Goal: Obtain resource: Download file/media

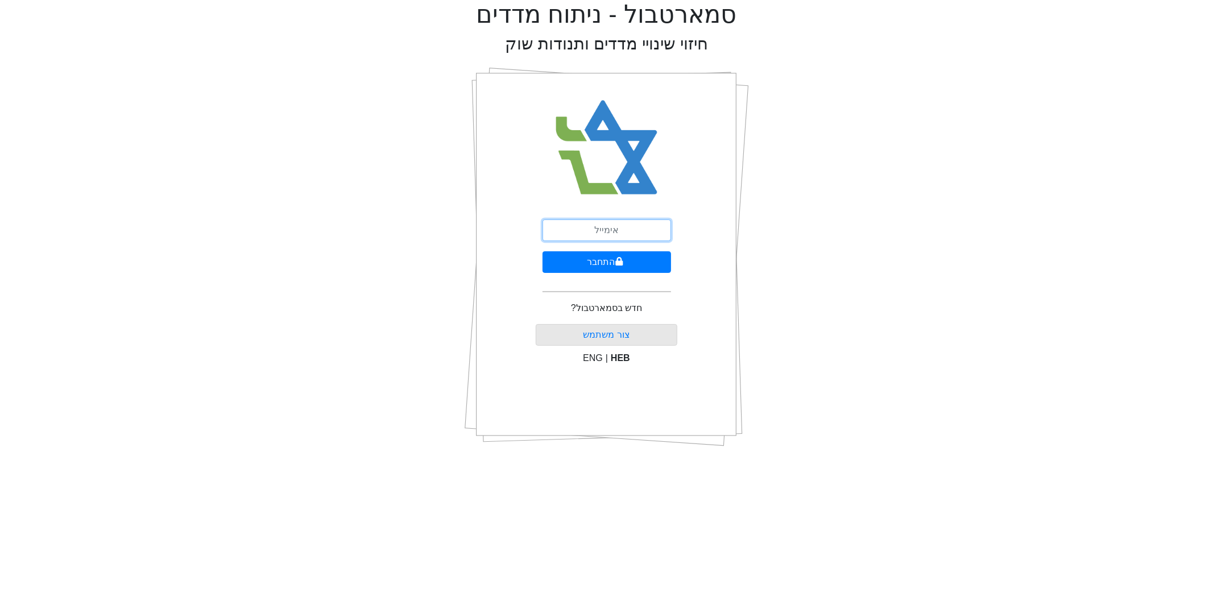
click at [651, 228] on input "email" at bounding box center [606, 230] width 129 height 22
type input "[PERSON_NAME][EMAIL_ADDRESS][DOMAIN_NAME]"
click at [629, 263] on button "התחבר" at bounding box center [606, 262] width 129 height 22
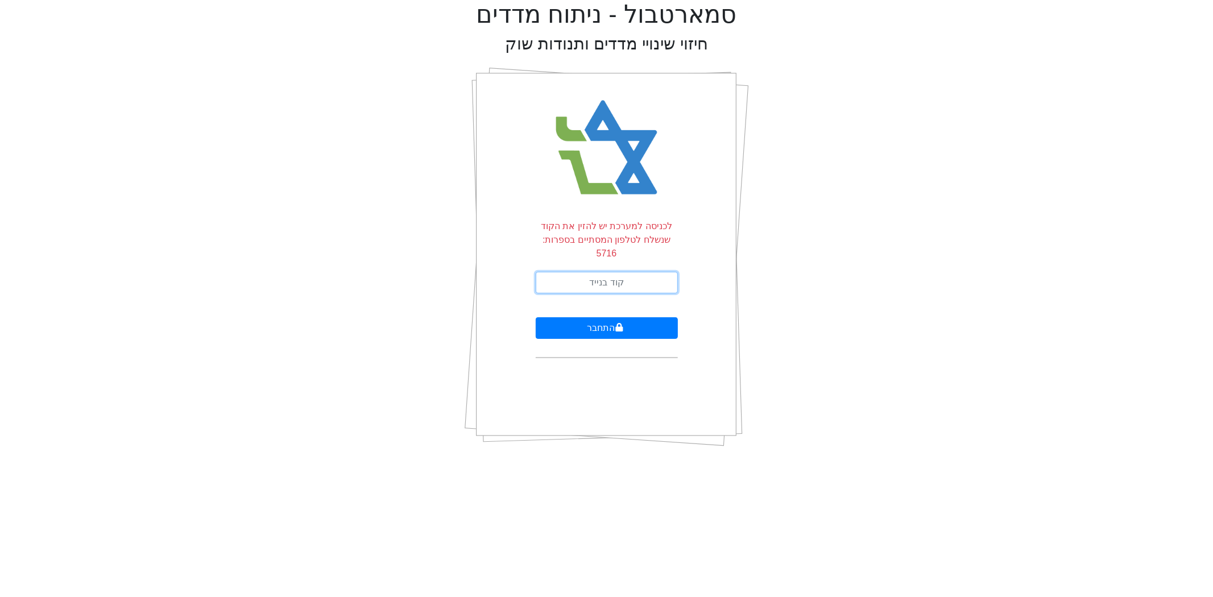
click at [629, 272] on input "text" at bounding box center [607, 283] width 142 height 22
type input "903329"
click at [536, 317] on button "התחבר" at bounding box center [607, 328] width 142 height 22
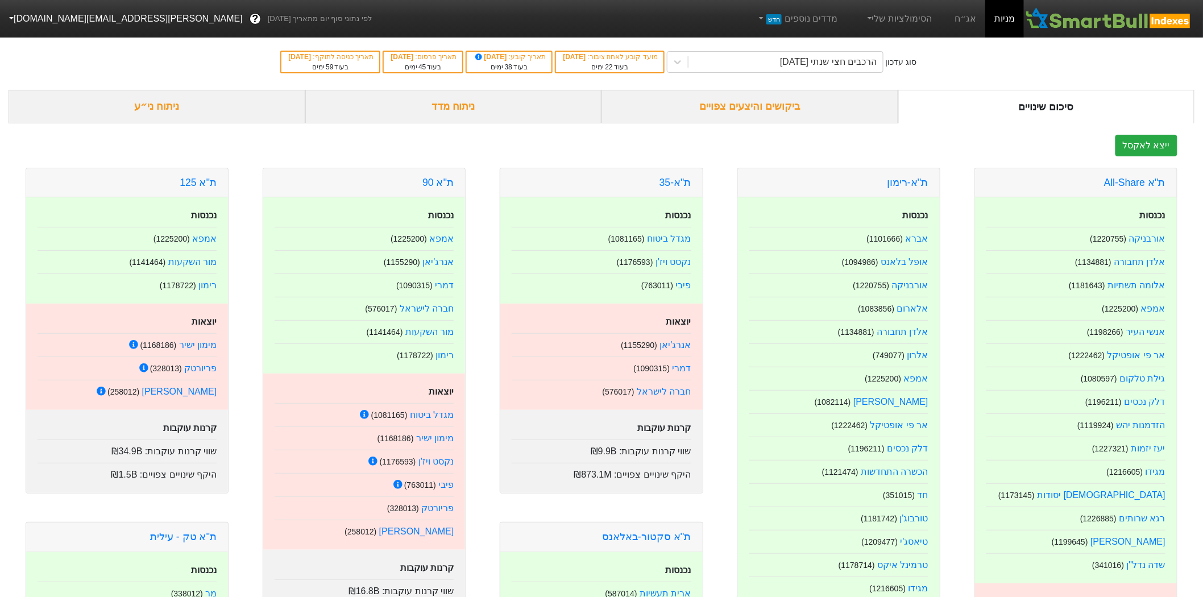
click at [749, 106] on div "ביקושים והיצעים צפויים" at bounding box center [750, 107] width 297 height 34
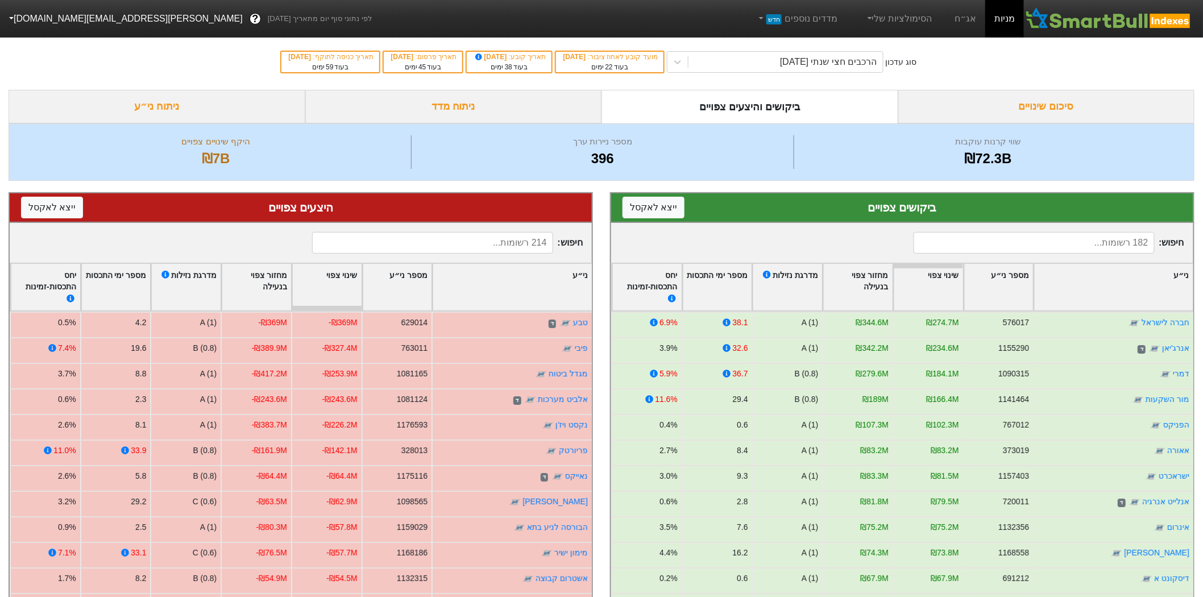
click at [998, 103] on div "סיכום שינויים" at bounding box center [1046, 107] width 297 height 34
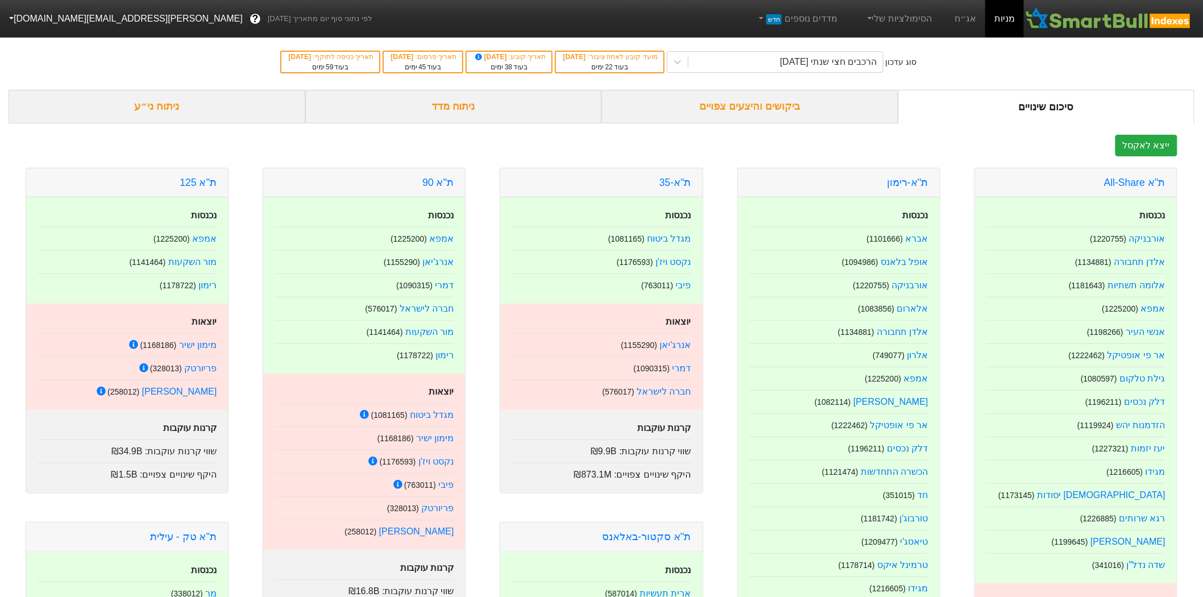
click at [422, 111] on div "ניתוח מדד" at bounding box center [453, 107] width 297 height 34
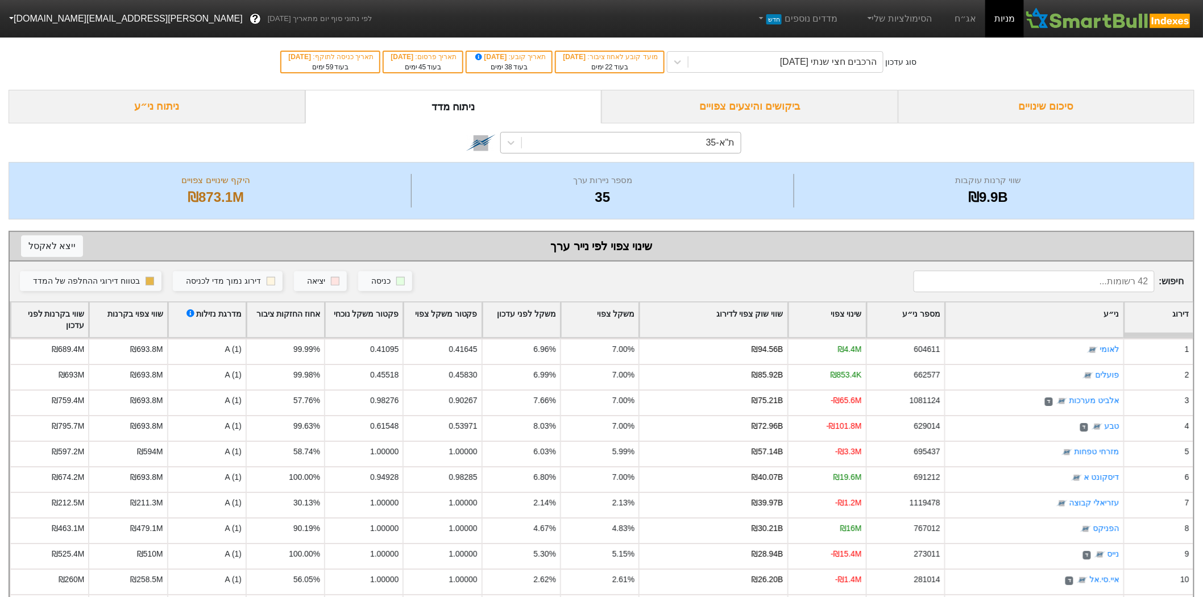
click at [666, 151] on div "ת"א-35" at bounding box center [631, 142] width 218 height 20
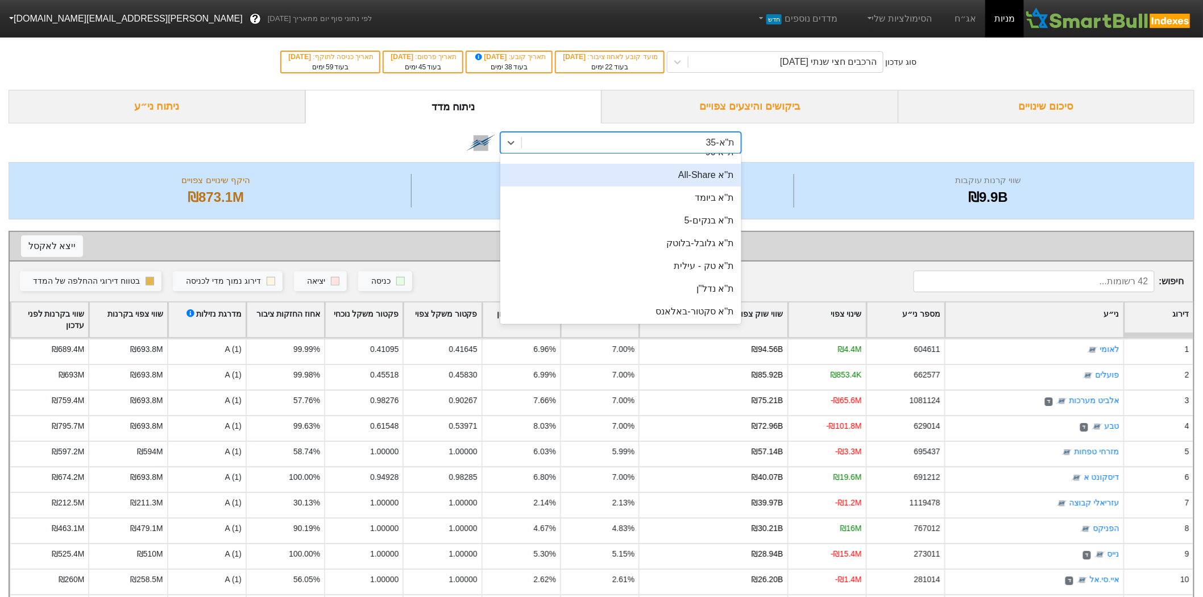
scroll to position [126, 0]
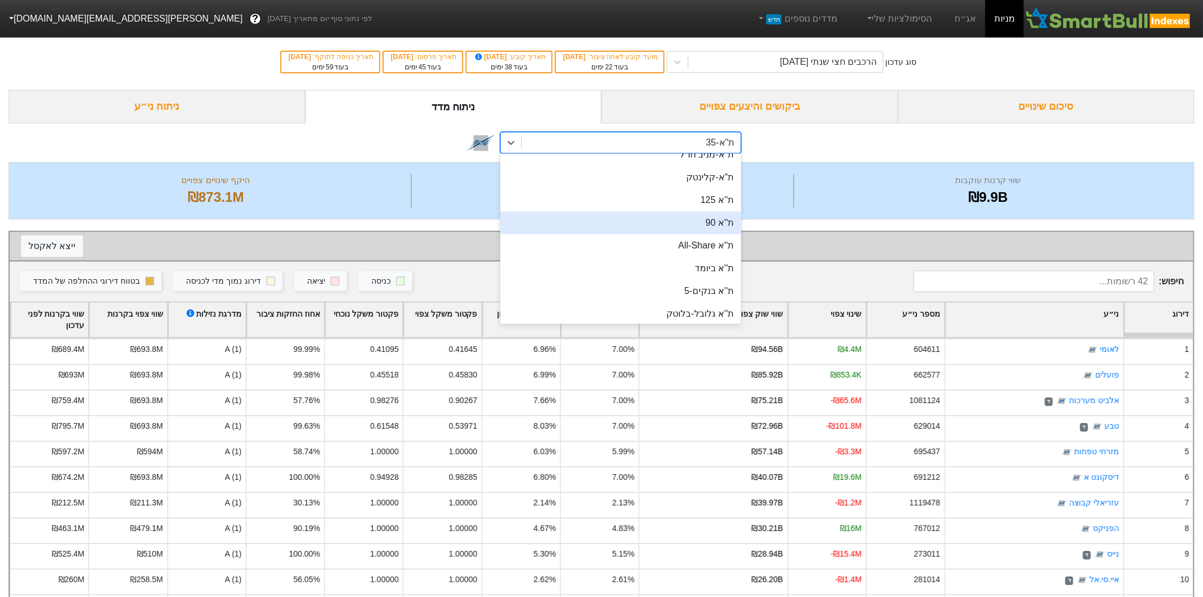
click at [695, 228] on div "ת''א 90" at bounding box center [620, 223] width 241 height 23
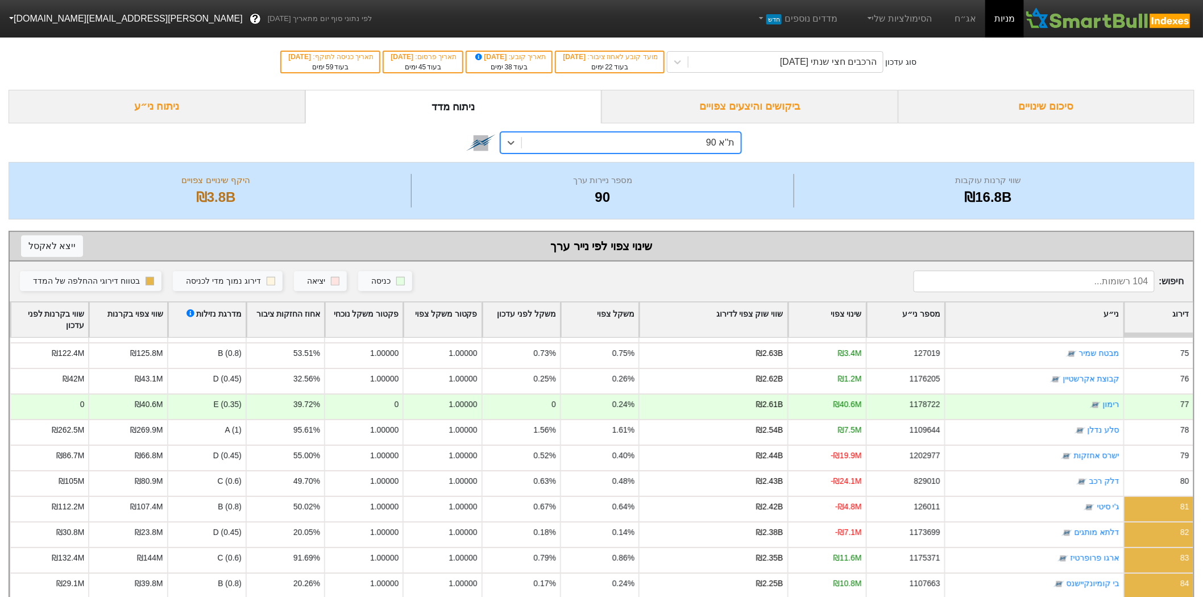
scroll to position [1821, 0]
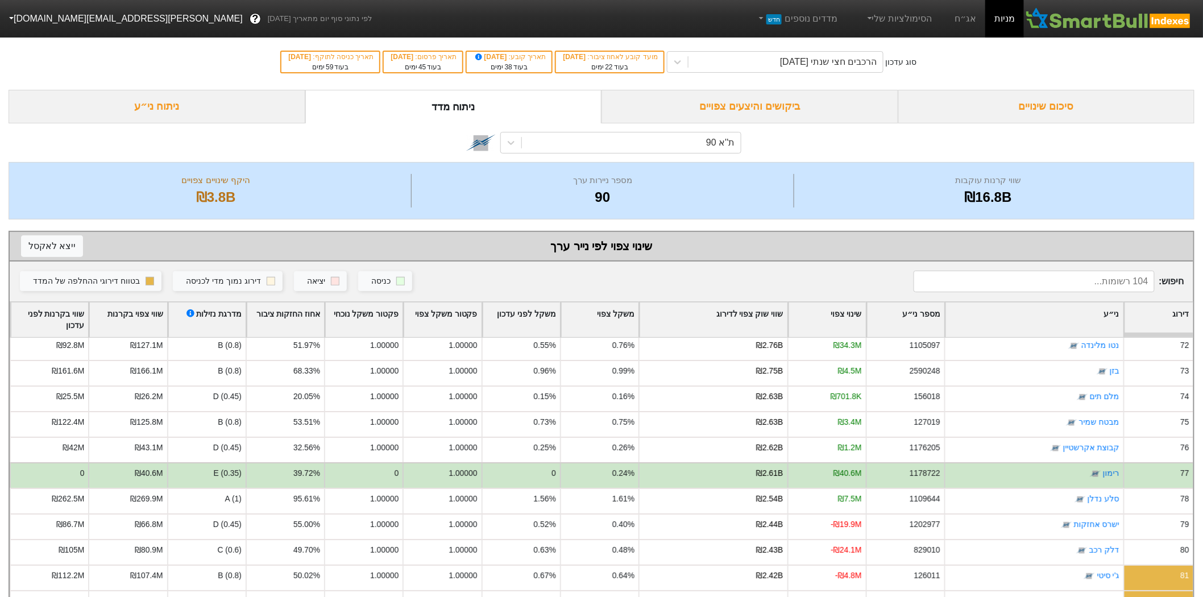
drag, startPoint x: 1069, startPoint y: 484, endPoint x: 1061, endPoint y: 466, distance: 19.6
click at [1061, 466] on div "רימון" at bounding box center [1034, 475] width 179 height 26
click at [1059, 465] on div "רימון" at bounding box center [1034, 475] width 179 height 26
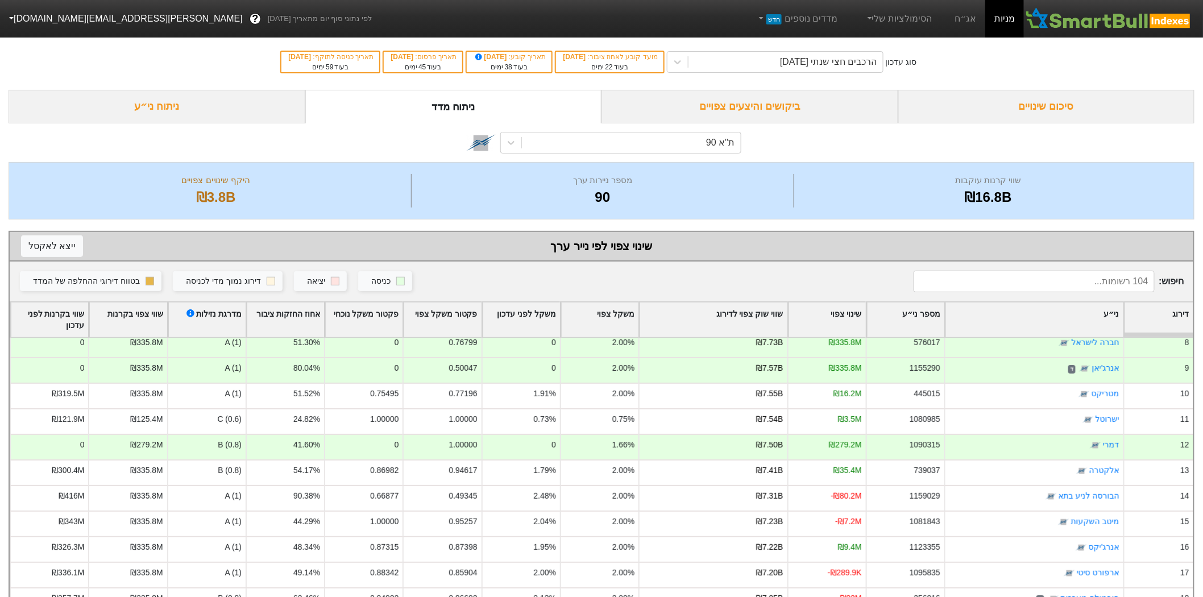
scroll to position [189, 0]
click at [1008, 118] on div "סיכום שינויים" at bounding box center [1046, 107] width 297 height 34
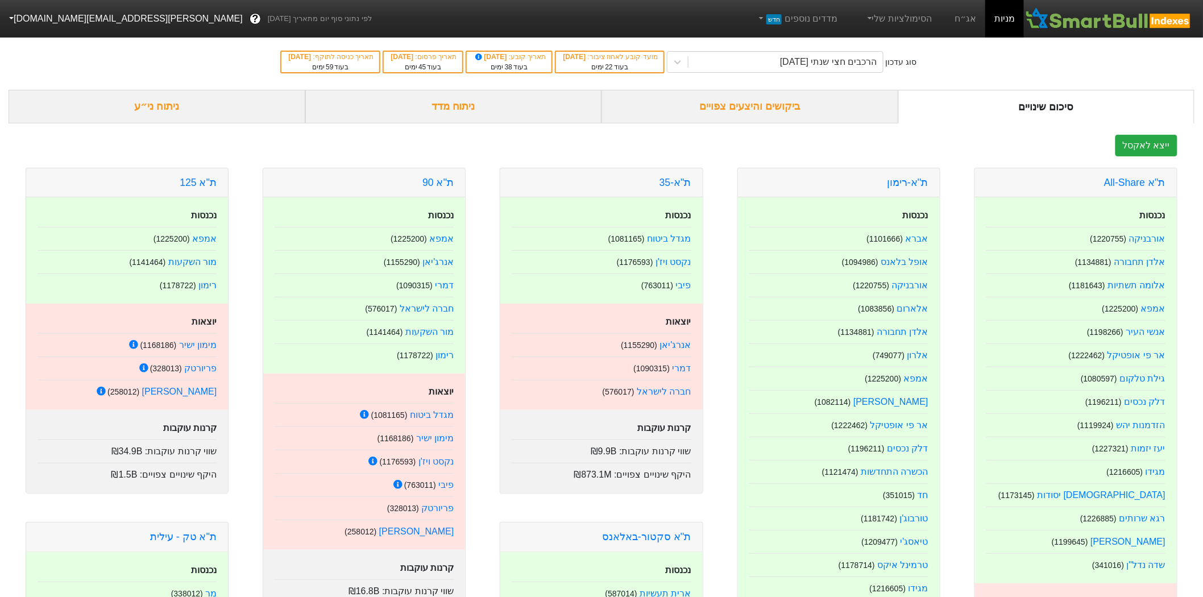
click at [710, 114] on div "ביקושים והיצעים צפויים" at bounding box center [750, 107] width 297 height 34
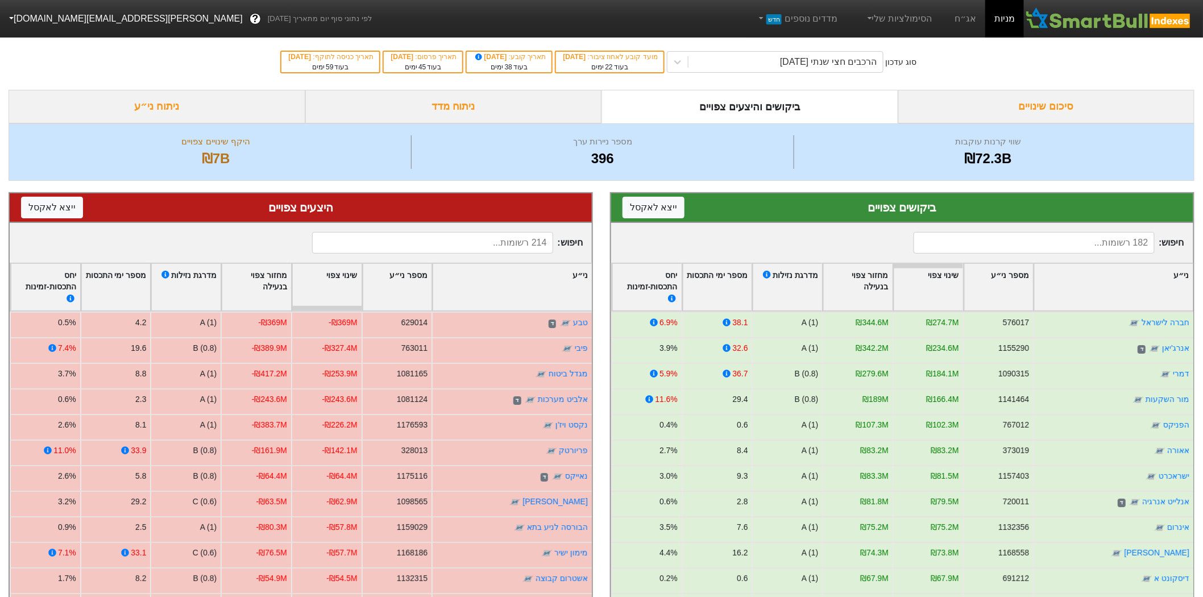
click at [928, 117] on div "סיכום שינויים" at bounding box center [1046, 107] width 297 height 34
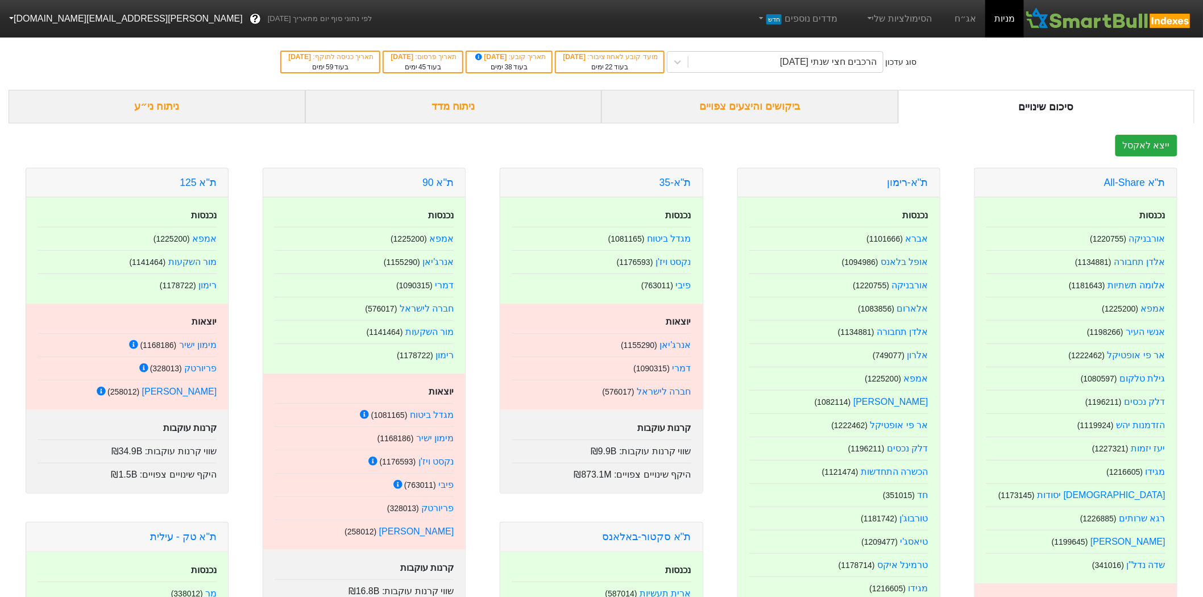
click at [451, 113] on div "ניתוח מדד" at bounding box center [453, 107] width 297 height 34
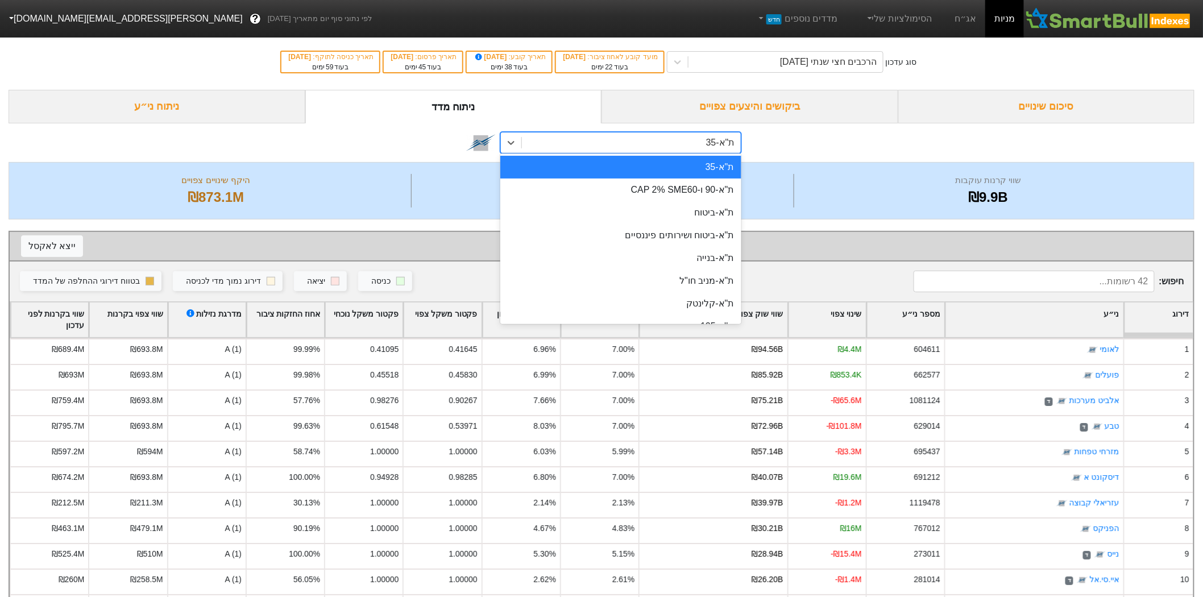
click at [609, 151] on div "ת"א-35" at bounding box center [631, 142] width 218 height 20
click at [816, 161] on div "option ת"א-35 focused, 1 of 29. 29 results available. Use Up and Down to choose…" at bounding box center [602, 142] width 1186 height 39
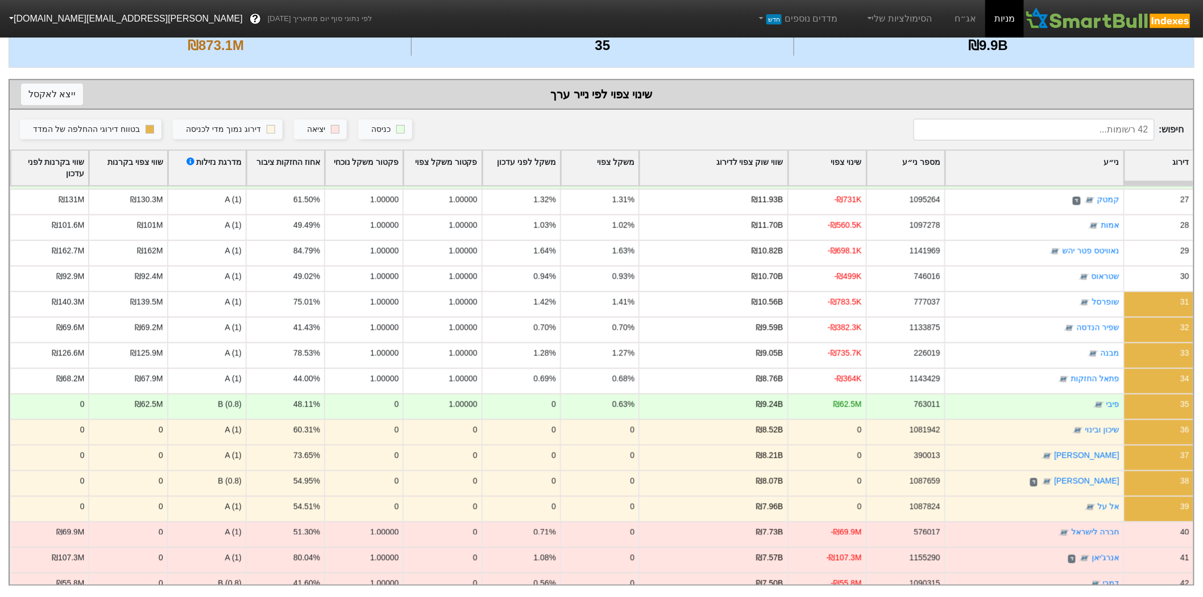
scroll to position [677, 0]
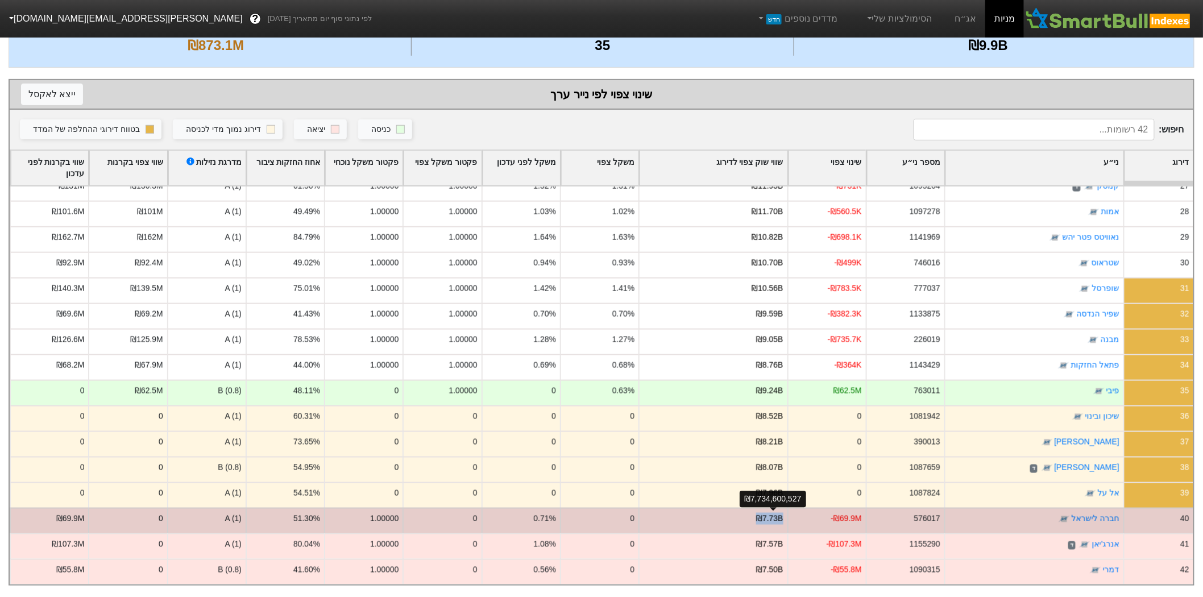
drag, startPoint x: 766, startPoint y: 515, endPoint x: 763, endPoint y: 509, distance: 6.6
click at [763, 509] on div "₪7.73B" at bounding box center [713, 521] width 148 height 26
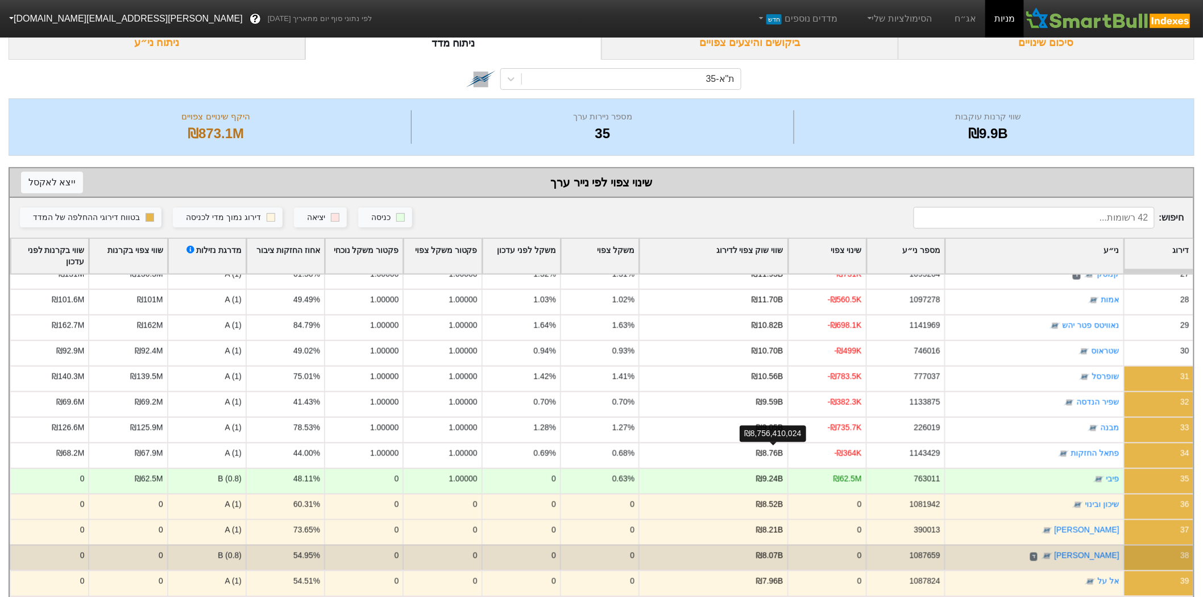
scroll to position [159, 0]
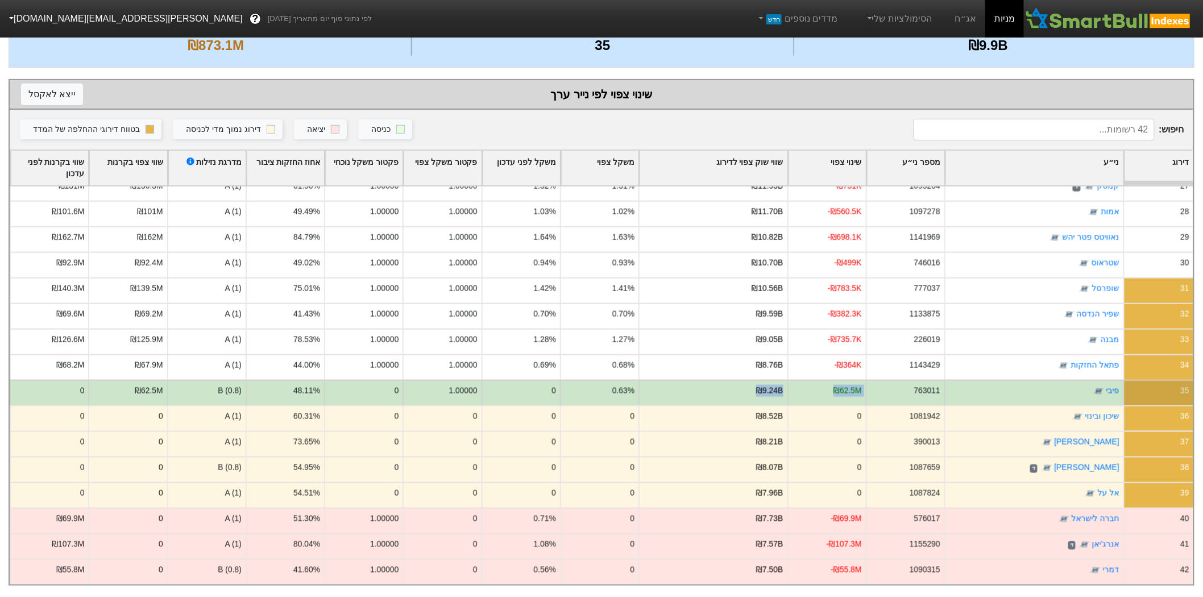
drag, startPoint x: 759, startPoint y: 385, endPoint x: 900, endPoint y: 384, distance: 141.6
click at [900, 384] on div "35 פיבי 763011 ₪62.5M ₪9.24B 0.63% 0 1.00000 0 48.11% B (0.8) ₪62.5M 0" at bounding box center [602, 393] width 1184 height 26
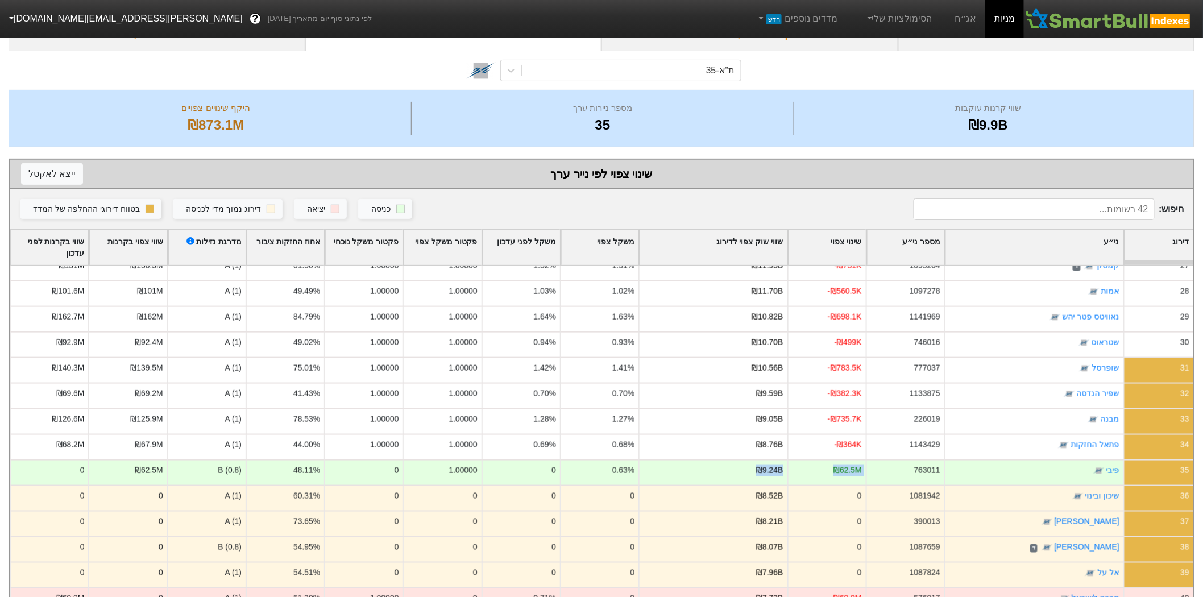
scroll to position [0, 0]
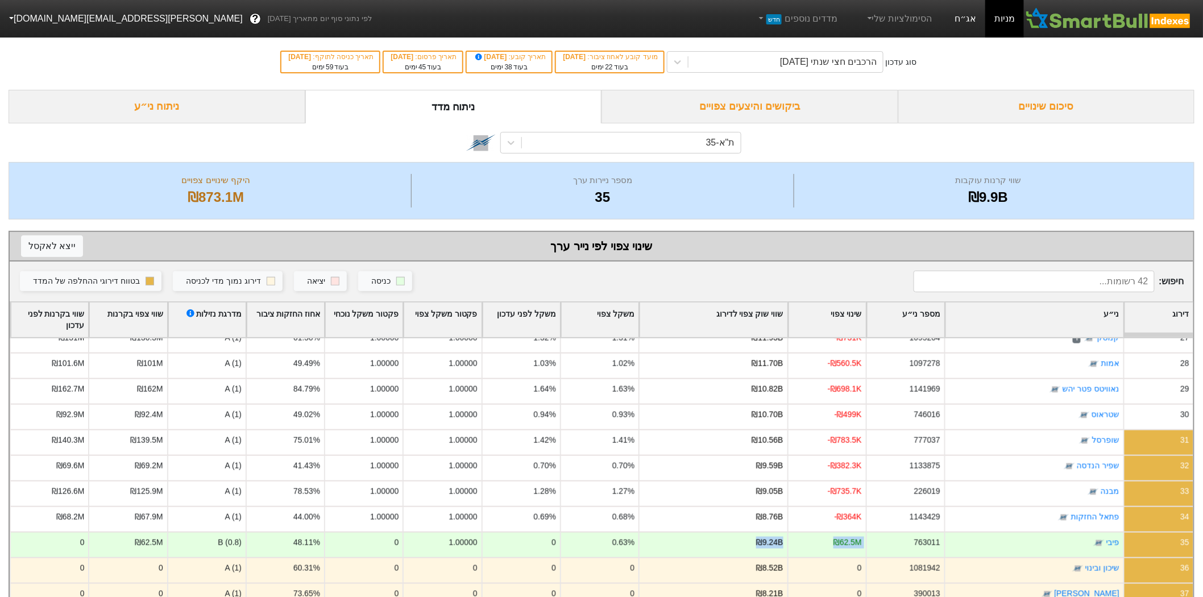
click at [957, 23] on link "אג״ח" at bounding box center [966, 19] width 40 height 38
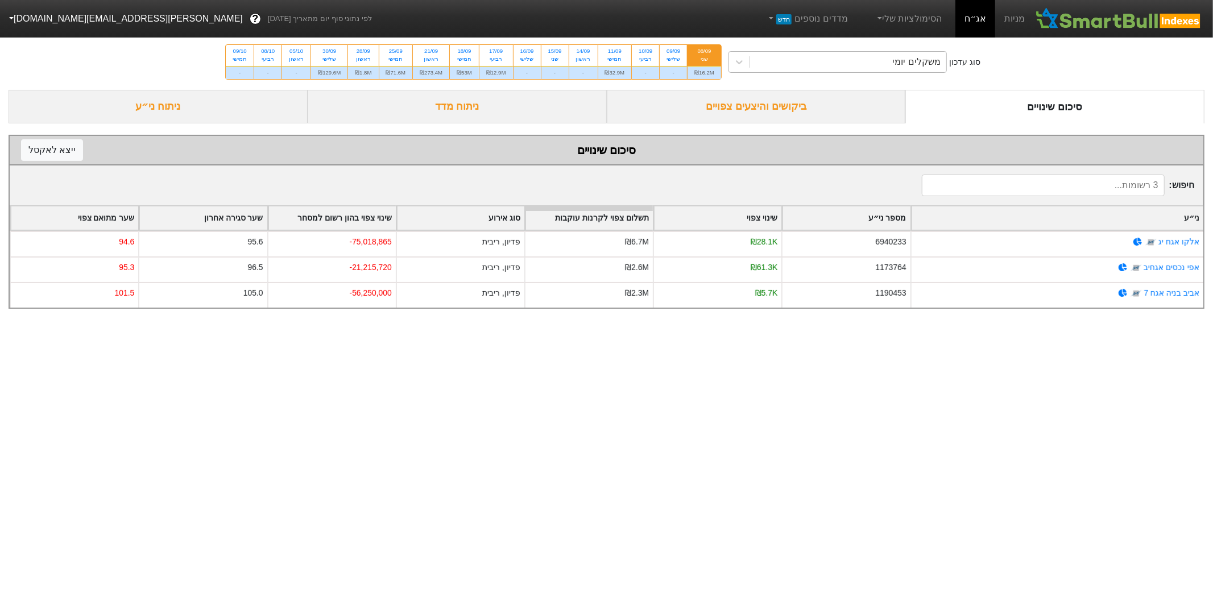
click at [914, 53] on div "משקלים יומי" at bounding box center [848, 62] width 196 height 20
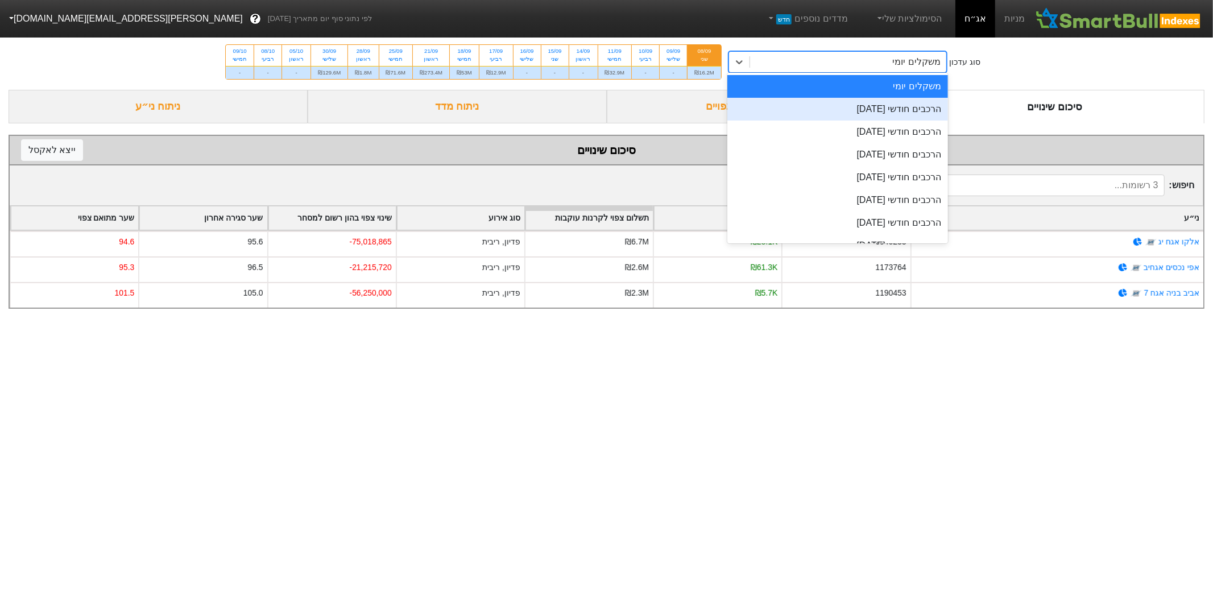
click at [909, 103] on div "הרכבים חודשי [DATE]" at bounding box center [837, 109] width 221 height 23
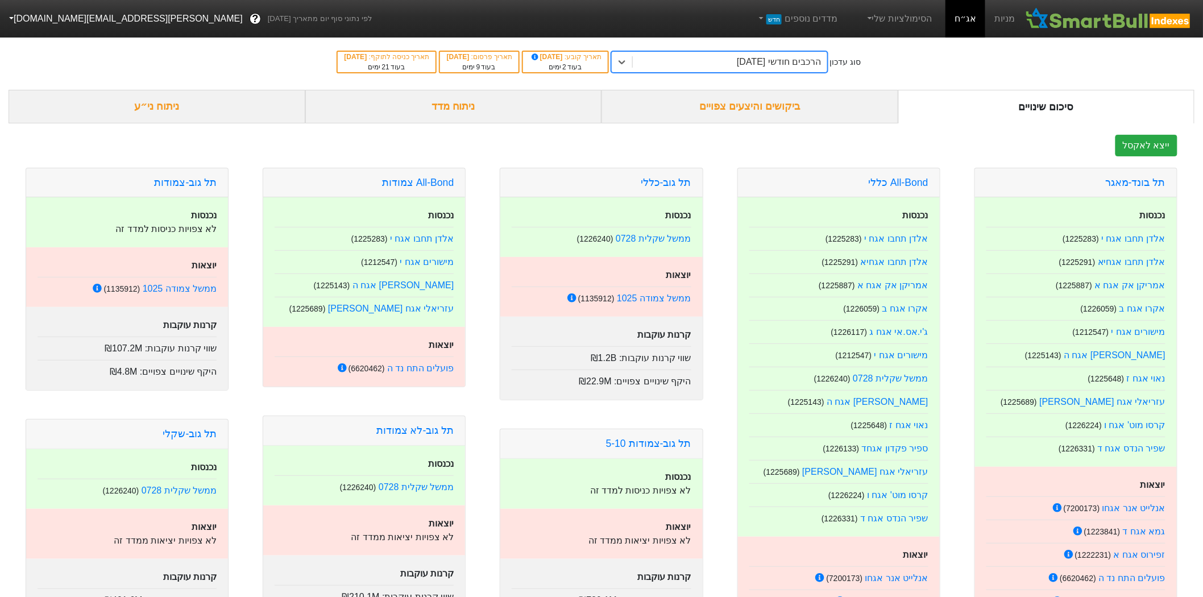
click at [724, 100] on div "ביקושים והיצעים צפויים" at bounding box center [750, 107] width 297 height 34
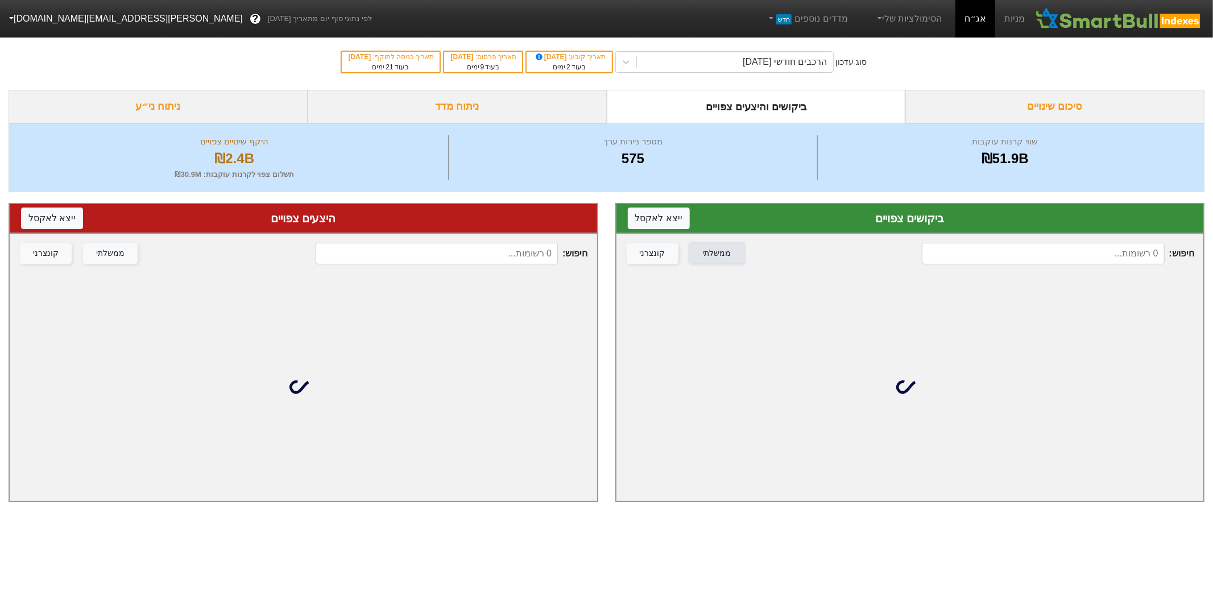
click at [718, 251] on div "ממשלתי" at bounding box center [717, 253] width 28 height 13
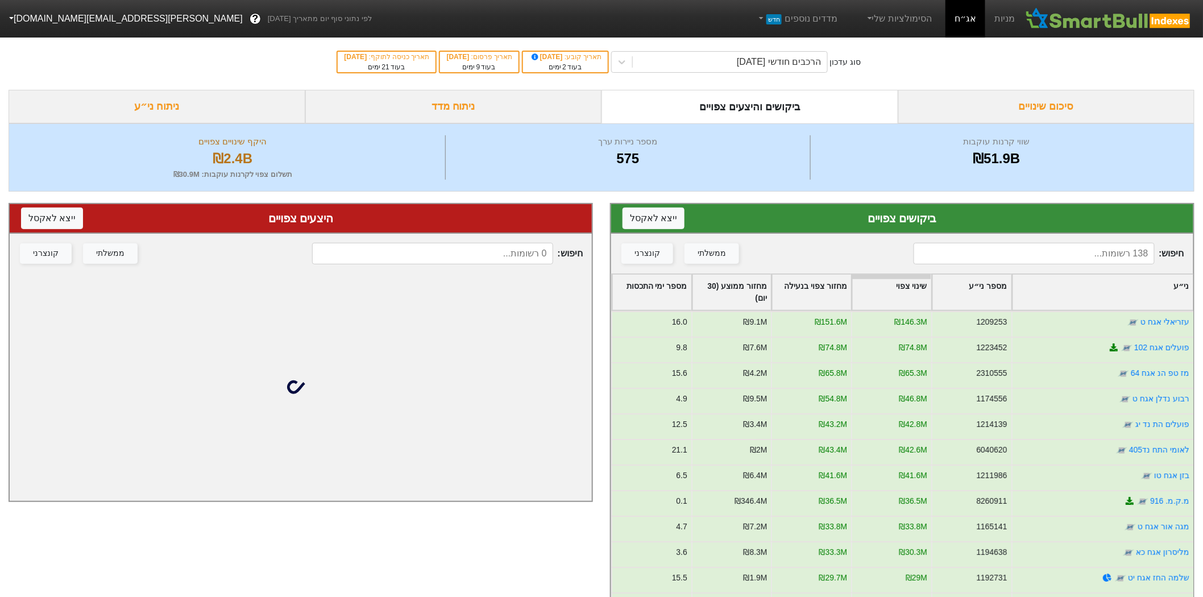
click at [94, 267] on div "חיפוש : ממשלתי קונצרני" at bounding box center [301, 254] width 582 height 40
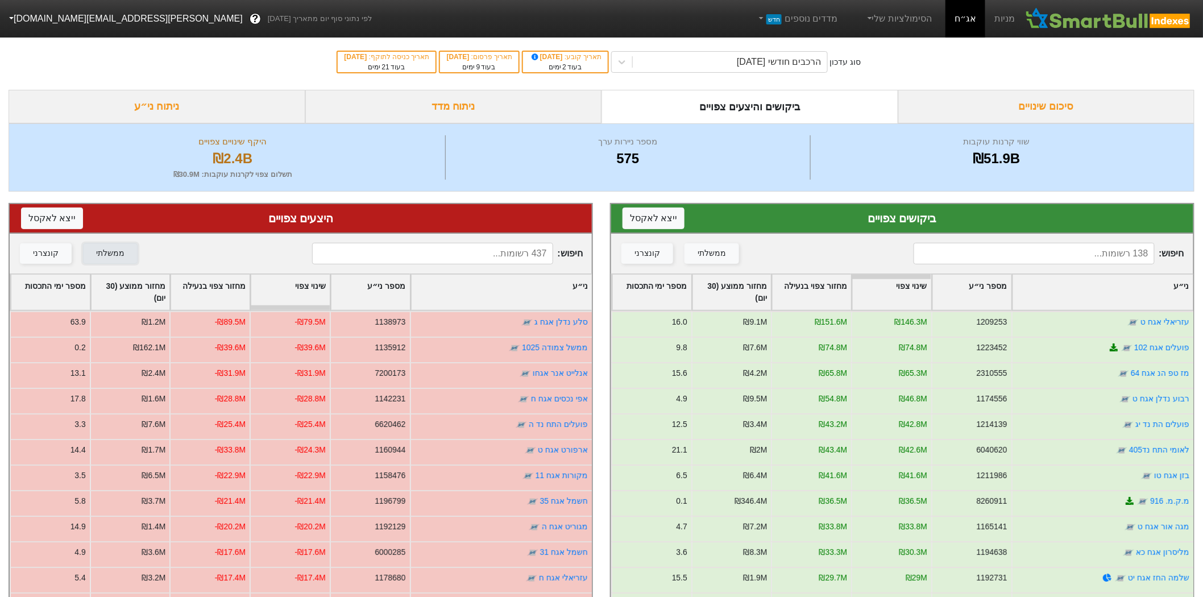
click at [97, 263] on button "ממשלתי" at bounding box center [110, 253] width 55 height 20
click at [662, 224] on button "ייצא ל אקסל" at bounding box center [654, 219] width 62 height 22
click at [692, 245] on button "ממשלתי" at bounding box center [712, 253] width 55 height 20
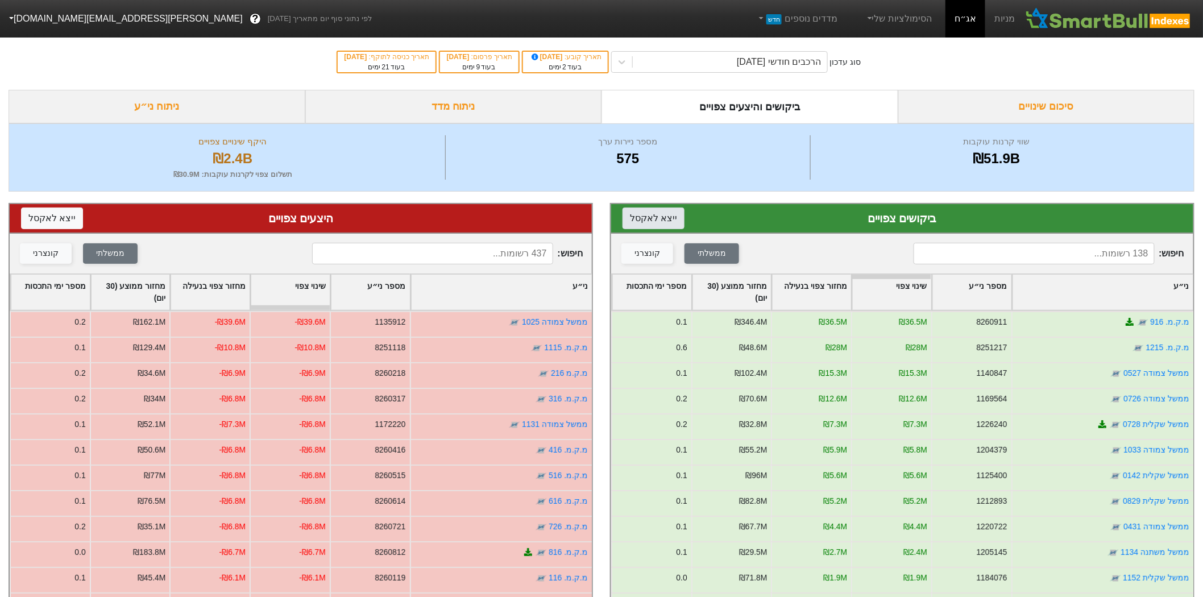
click at [657, 210] on button "ייצא ל אקסל" at bounding box center [654, 219] width 62 height 22
click at [42, 219] on button "ייצא ל אקסל" at bounding box center [52, 219] width 62 height 22
drag, startPoint x: 635, startPoint y: 262, endPoint x: 665, endPoint y: 254, distance: 31.7
click at [635, 262] on button "קונצרני" at bounding box center [648, 253] width 52 height 20
click at [715, 252] on div "ממשלתי" at bounding box center [712, 253] width 28 height 13
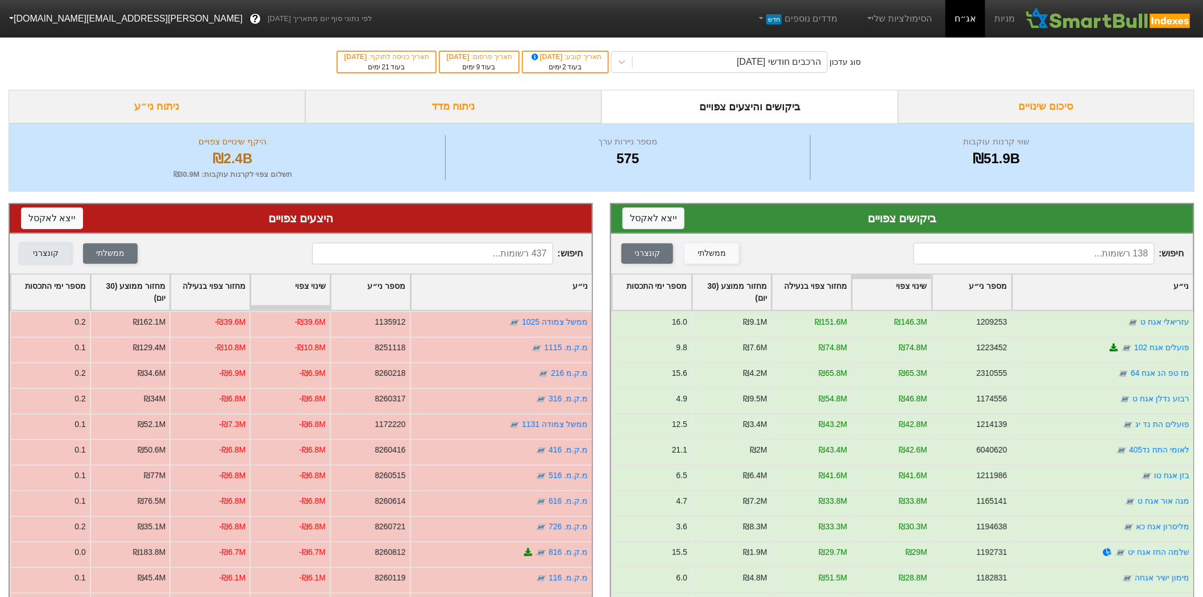
click at [57, 251] on button "קונצרני" at bounding box center [46, 253] width 52 height 20
click at [96, 262] on button "ממשלתי" at bounding box center [110, 253] width 55 height 20
click at [53, 222] on button "ייצא ל אקסל" at bounding box center [52, 219] width 62 height 22
click at [640, 213] on button "ייצא ל אקסל" at bounding box center [654, 219] width 62 height 22
